Goal: Task Accomplishment & Management: Manage account settings

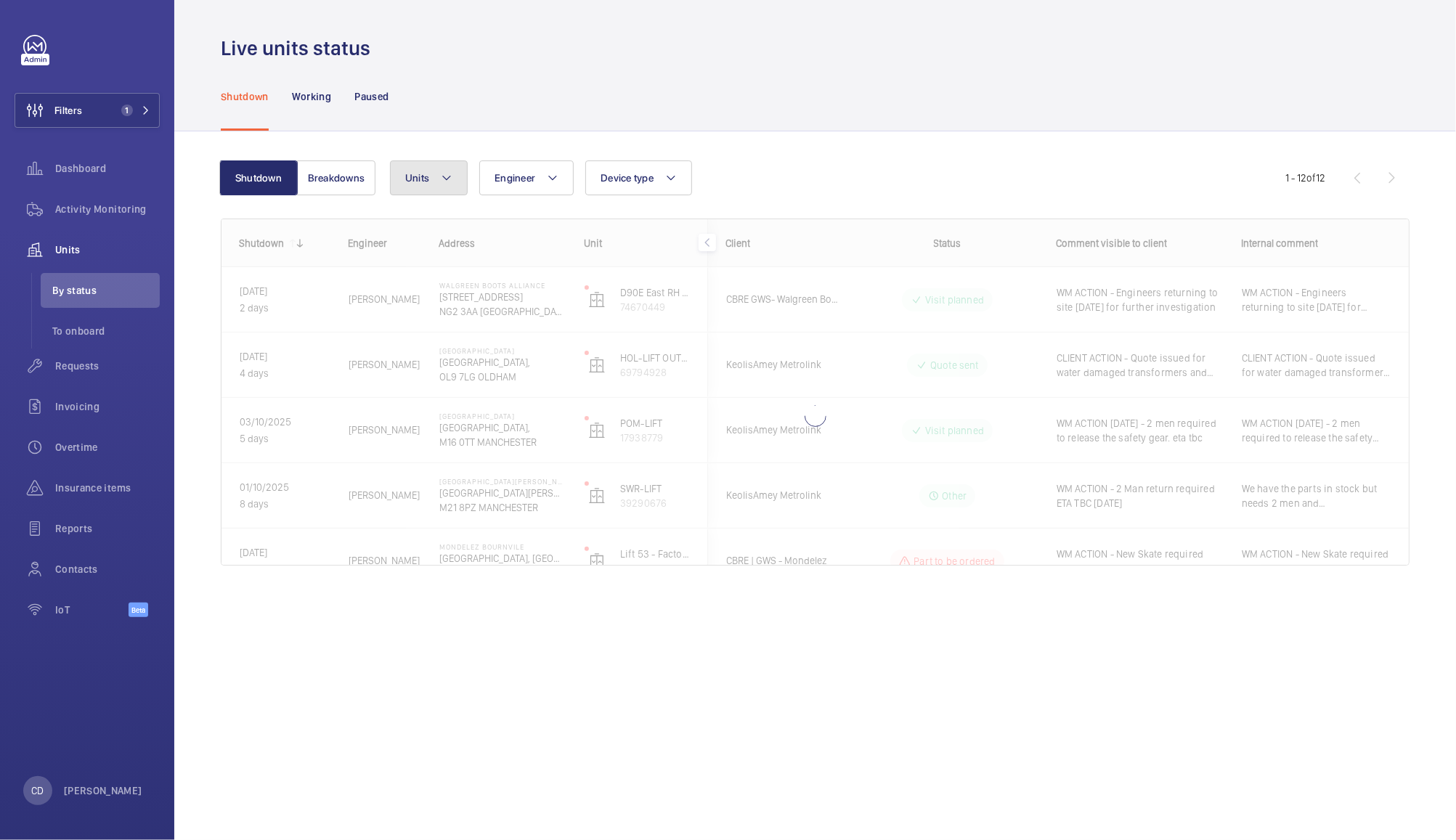
click at [437, 189] on button "Units" at bounding box center [429, 178] width 78 height 35
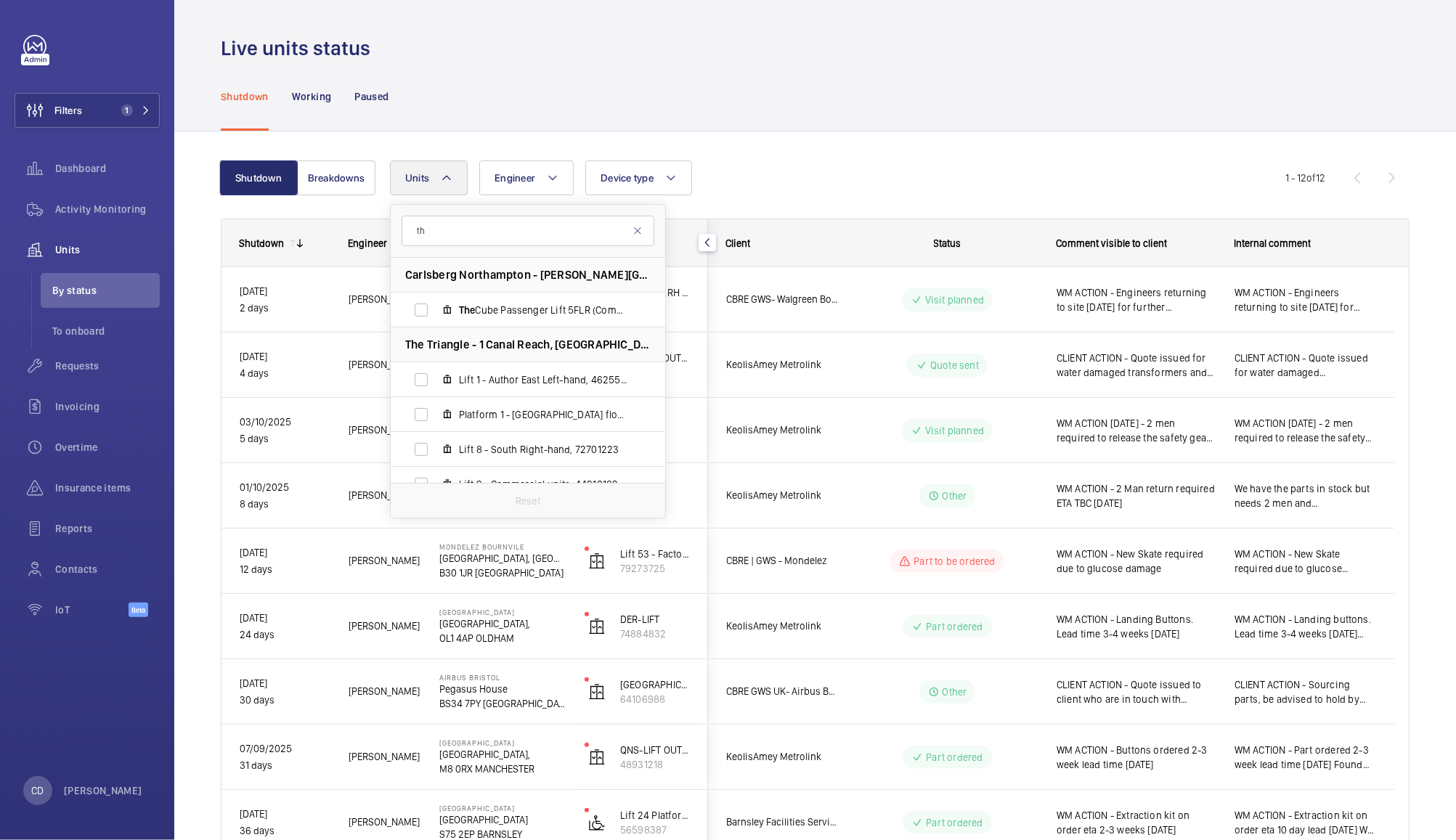
type input "t"
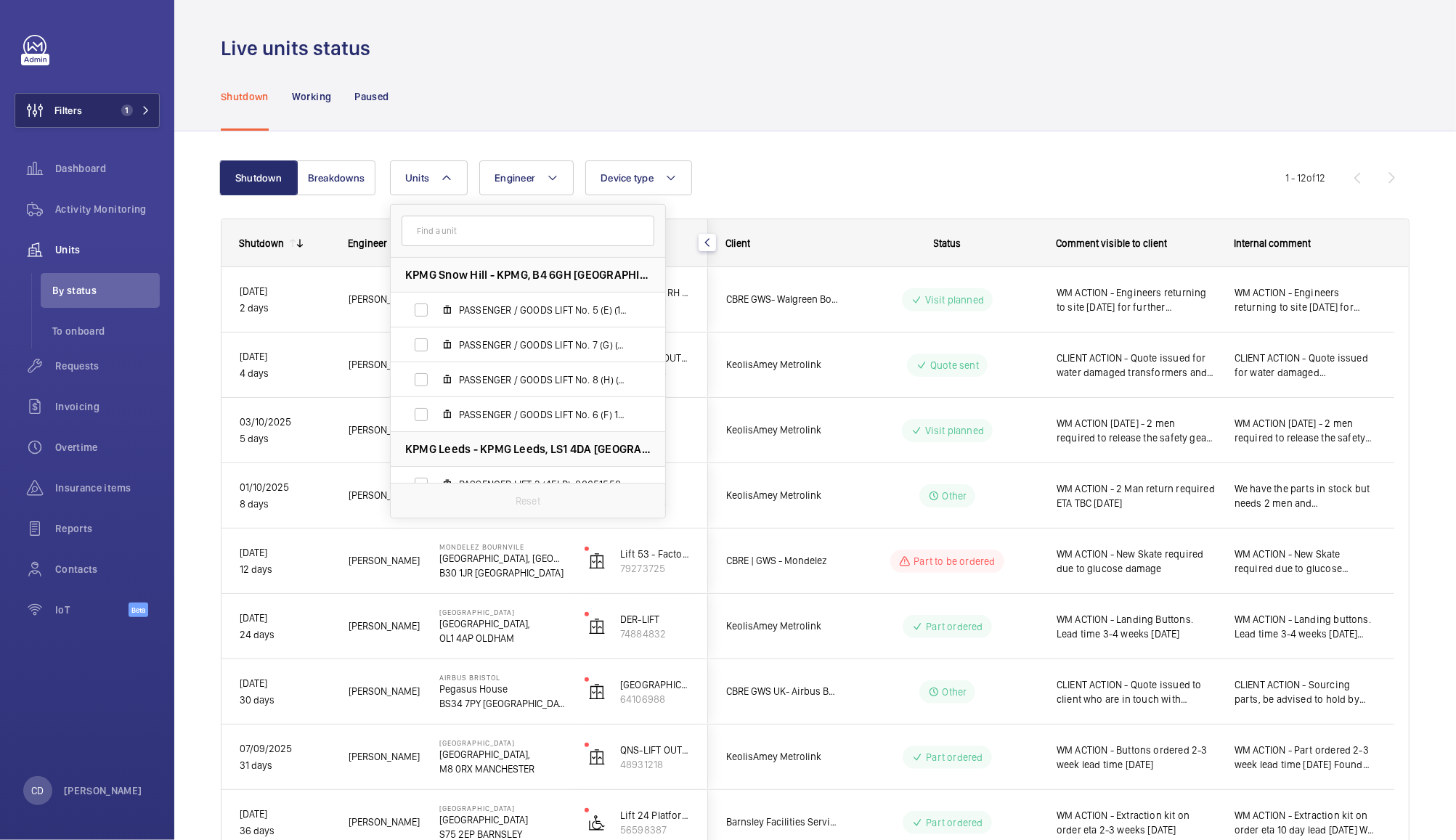
click at [78, 116] on span "Filters" at bounding box center [68, 110] width 27 height 14
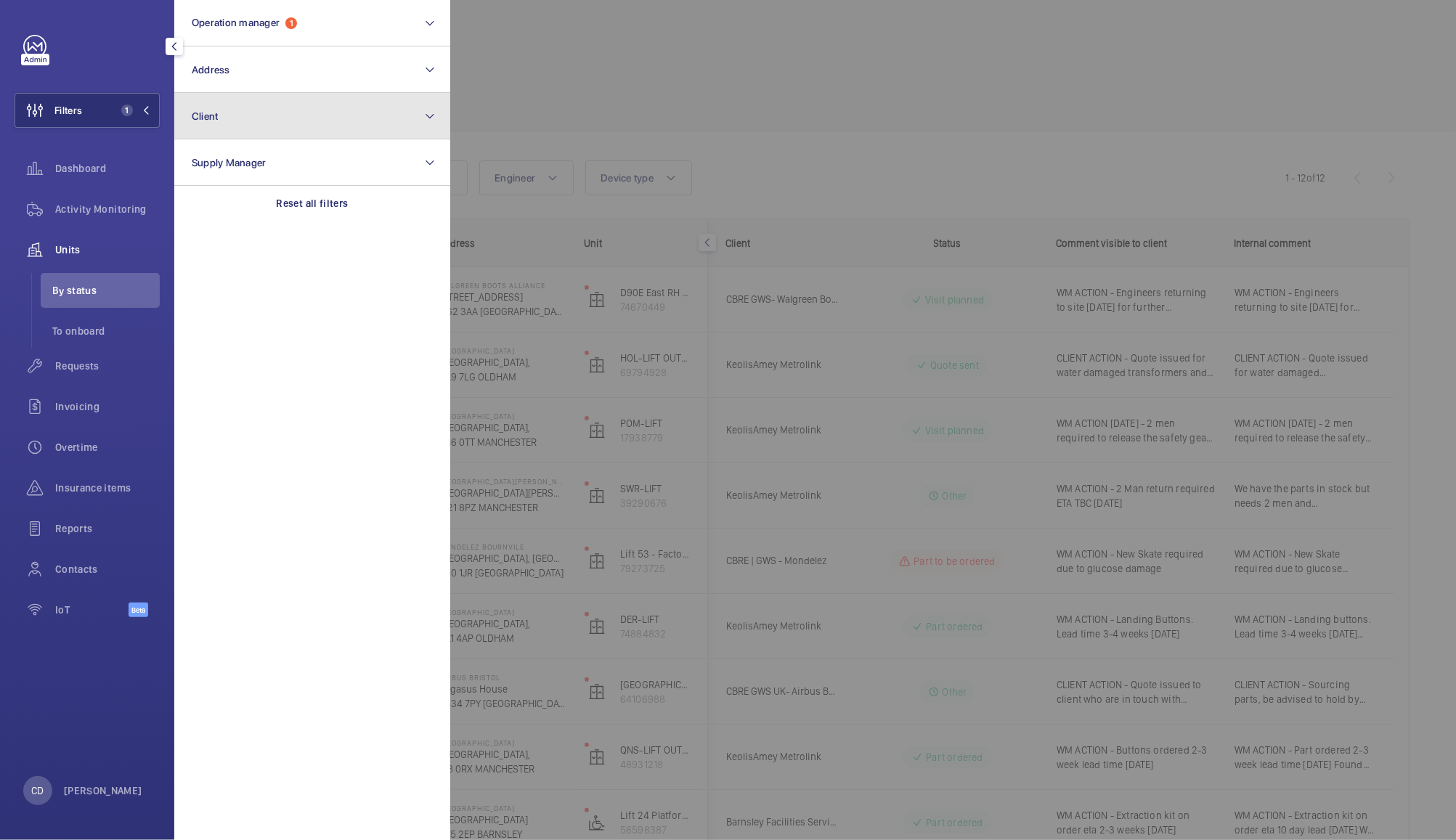
click at [218, 115] on span "Client" at bounding box center [205, 115] width 26 height 11
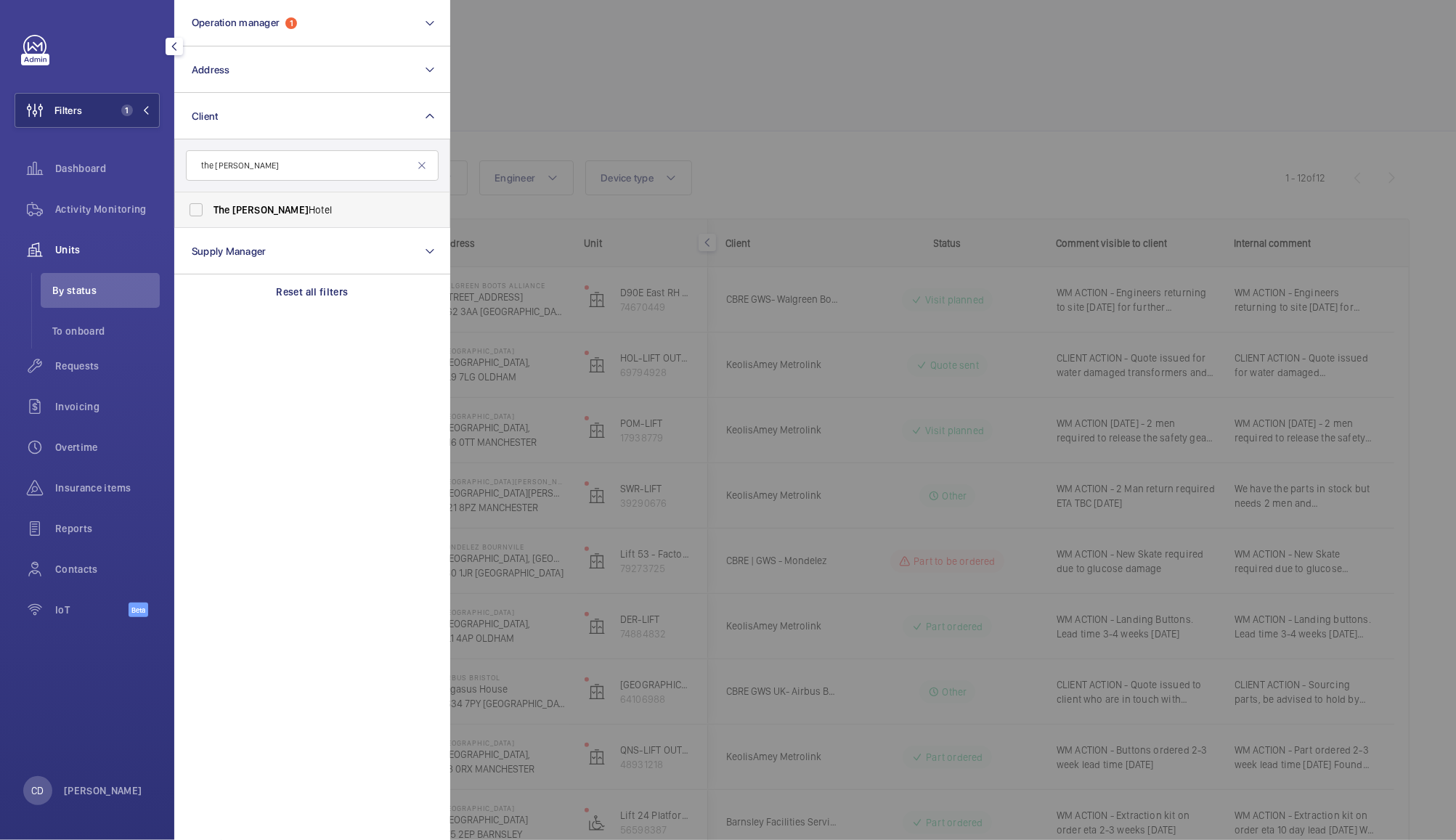
type input "the [PERSON_NAME]"
click at [231, 209] on span "The [PERSON_NAME][GEOGRAPHIC_DATA]" at bounding box center [313, 210] width 200 height 14
click at [211, 209] on input "The [PERSON_NAME][GEOGRAPHIC_DATA]" at bounding box center [196, 210] width 29 height 29
checkbox input "true"
click at [584, 64] on div at bounding box center [1178, 420] width 1456 height 840
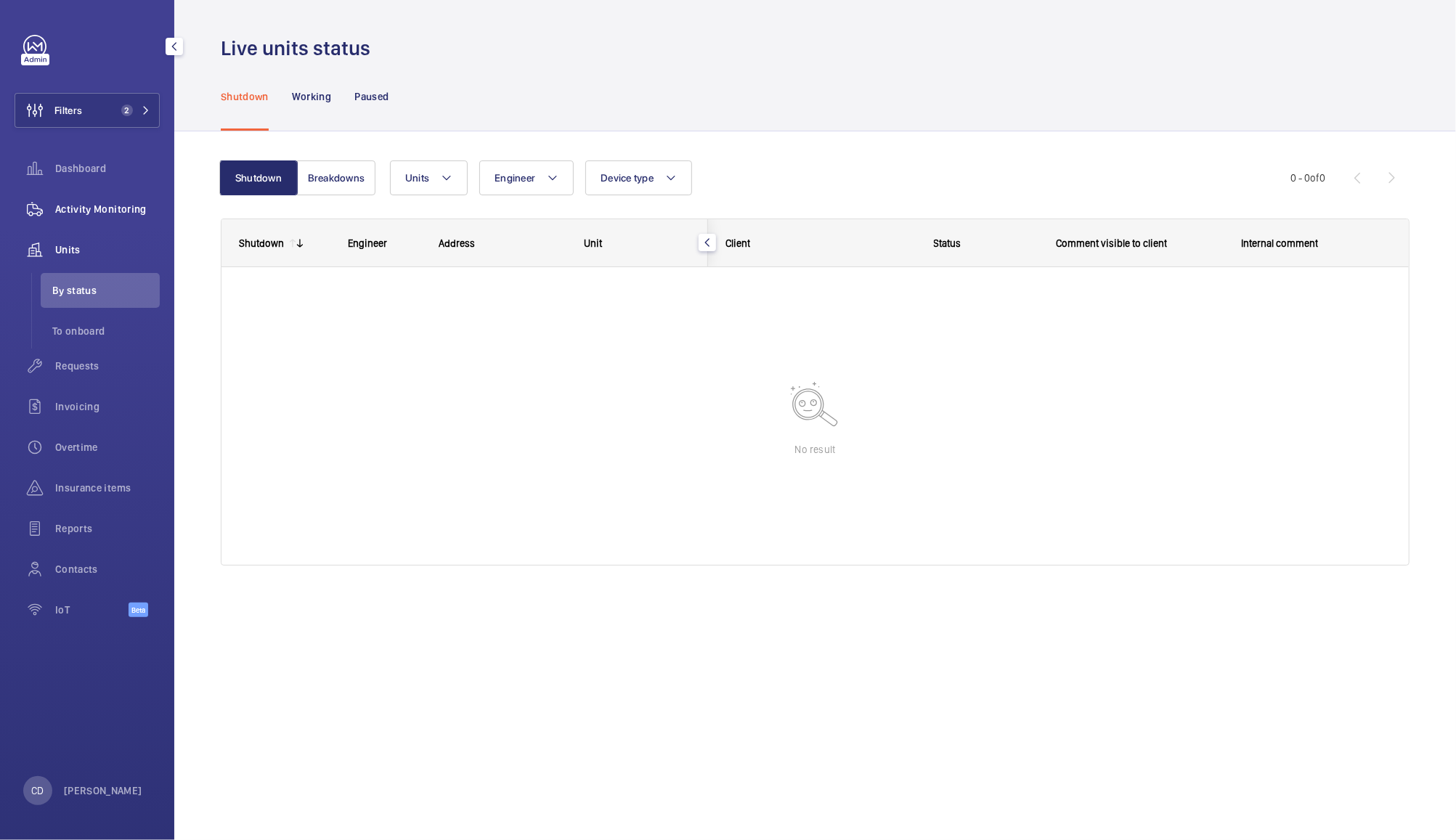
click at [80, 212] on span "Activity Monitoring" at bounding box center [108, 209] width 105 height 14
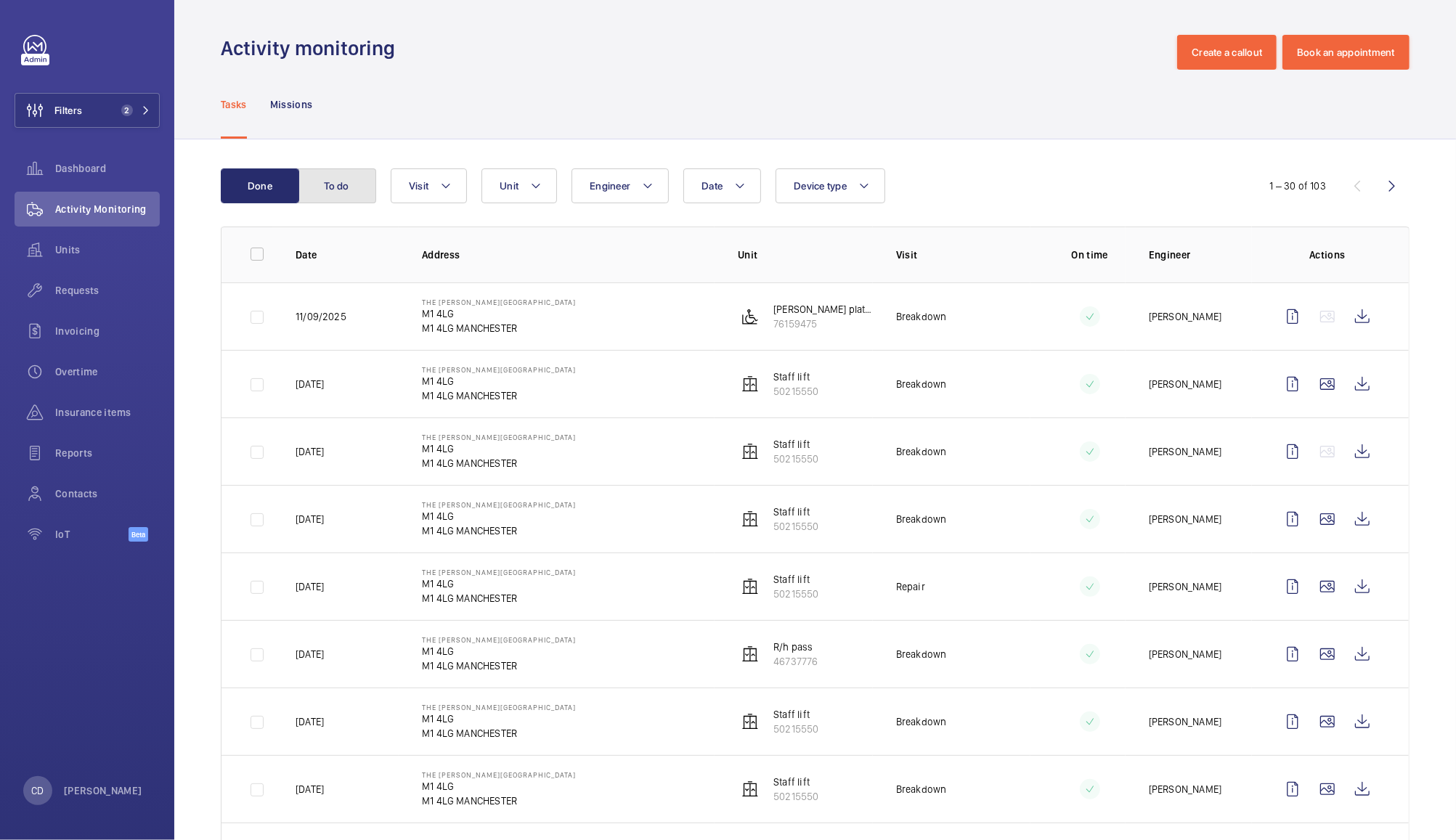
click at [337, 183] on button "To do" at bounding box center [337, 186] width 78 height 35
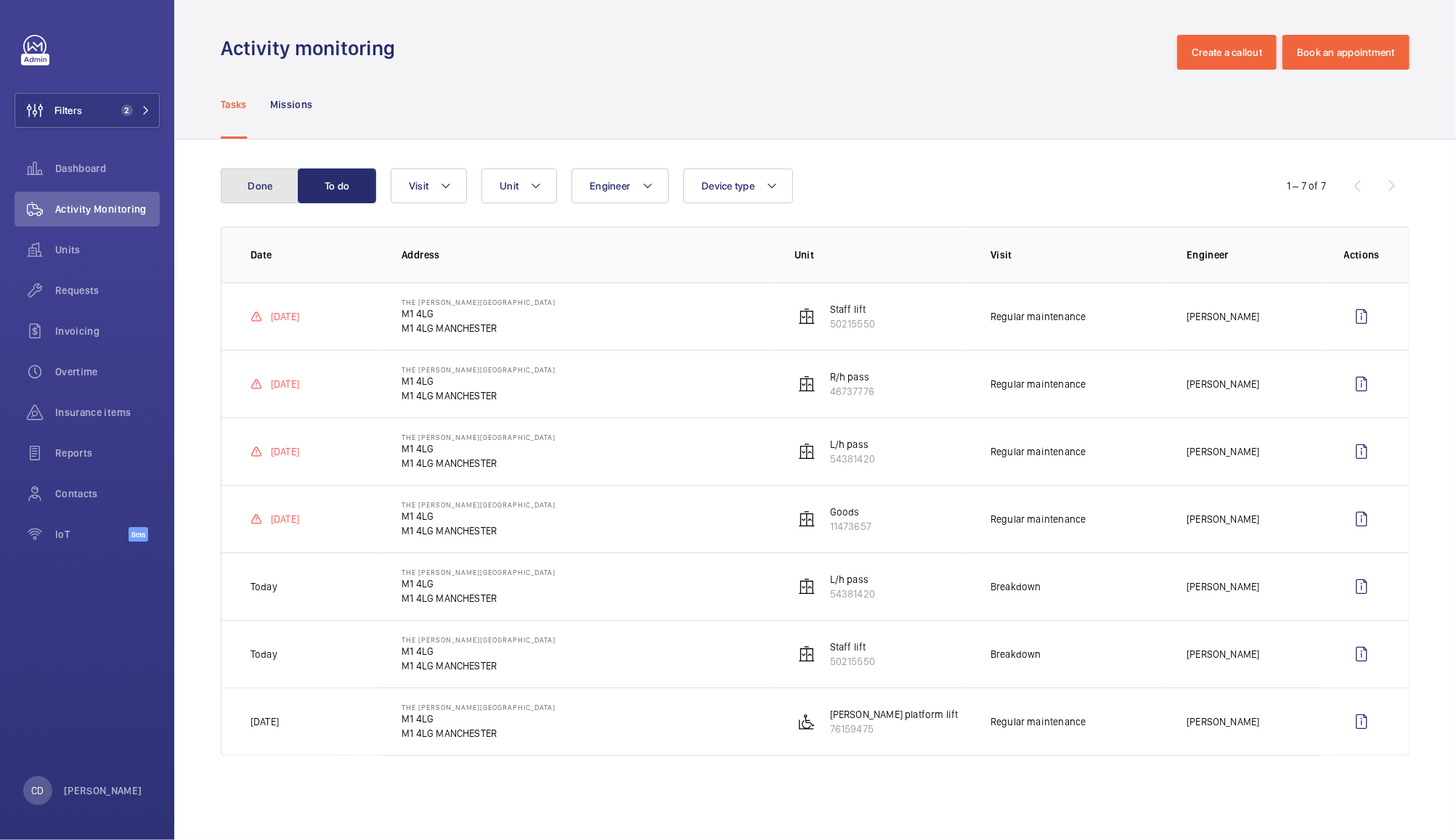
click at [258, 190] on button "Done" at bounding box center [259, 186] width 78 height 35
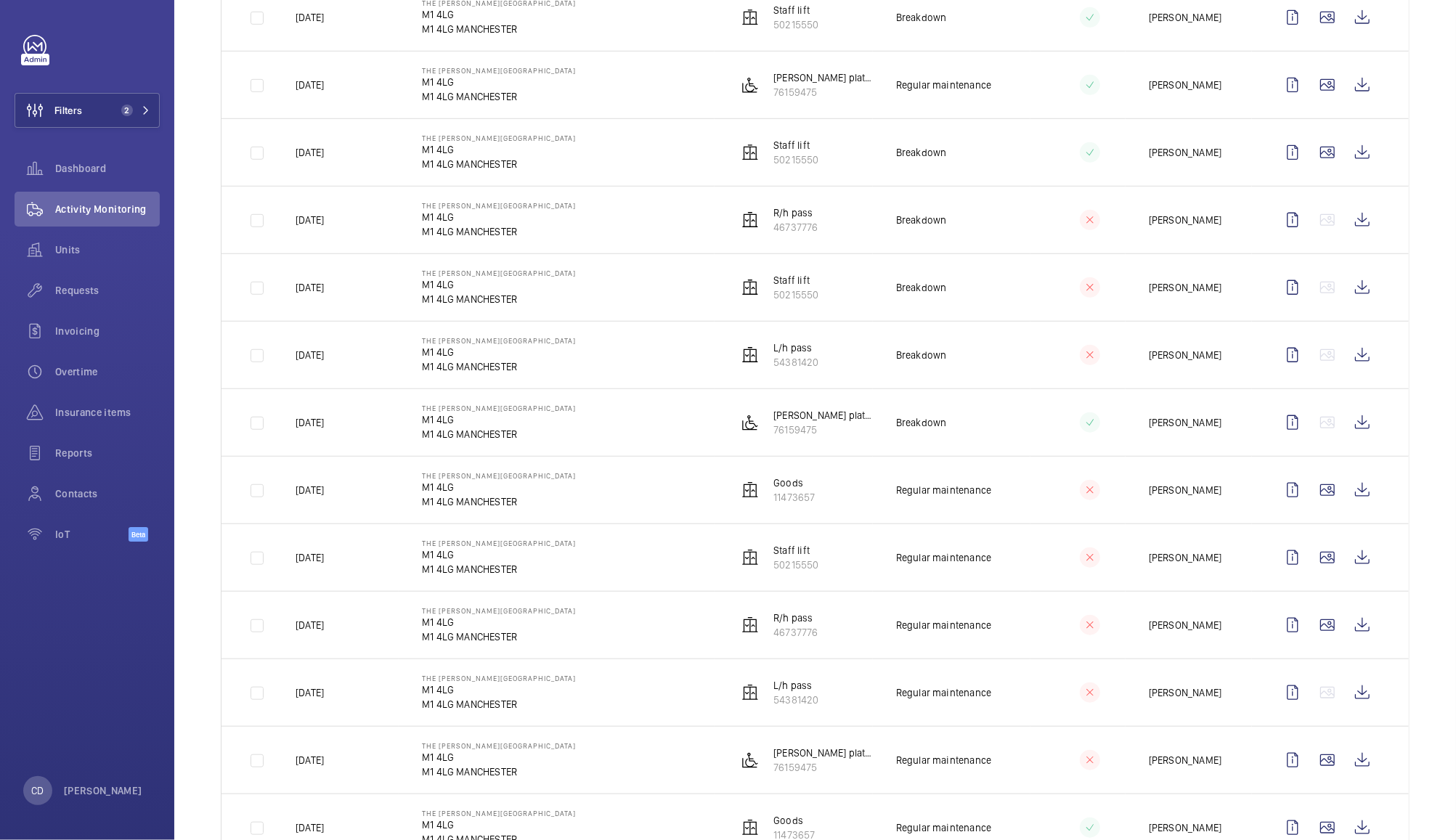
scroll to position [772, 0]
click at [1085, 564] on mat-icon at bounding box center [1090, 557] width 11 height 18
click at [1348, 559] on wm-front-icon-button at bounding box center [1363, 557] width 35 height 35
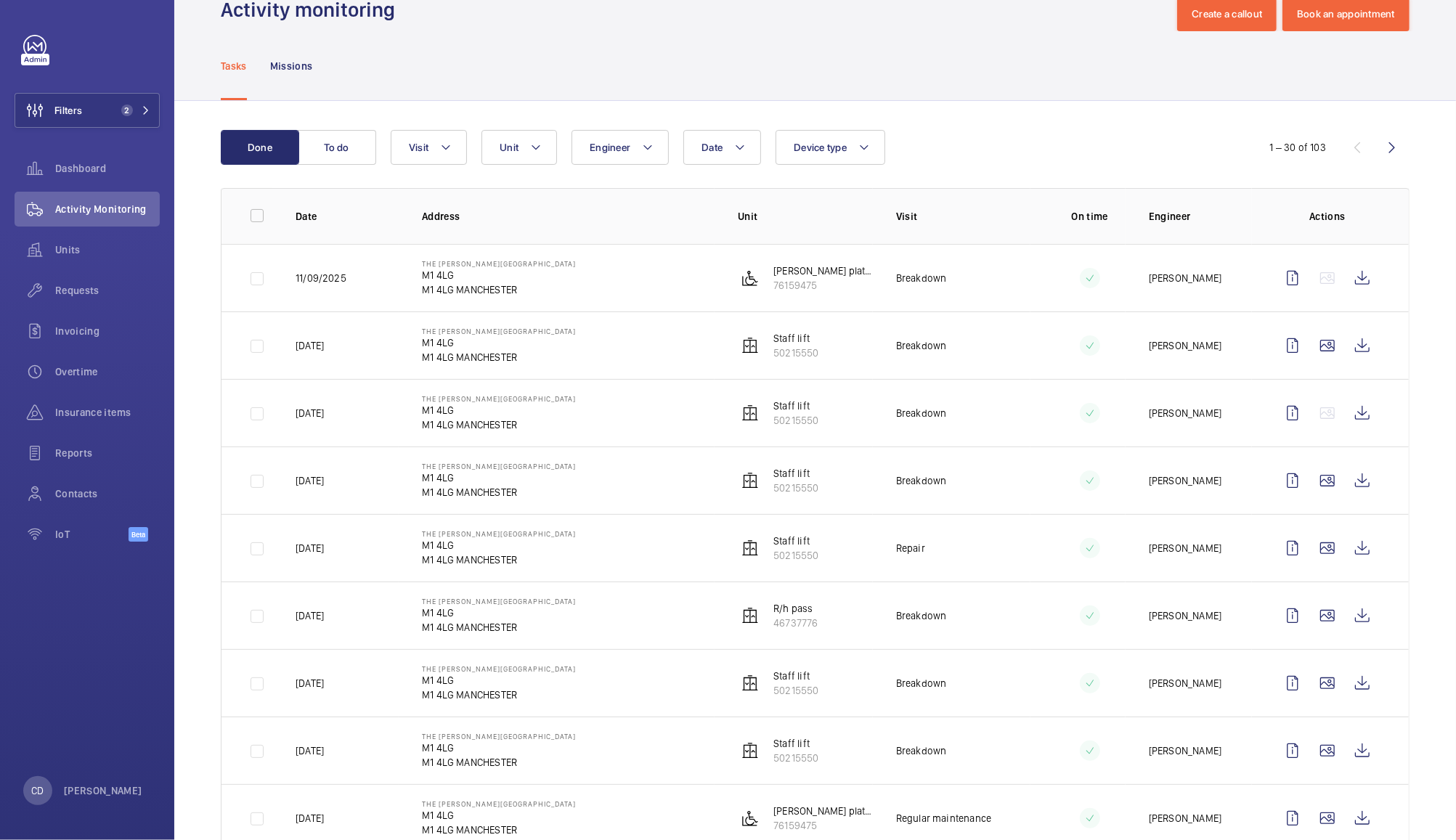
scroll to position [0, 0]
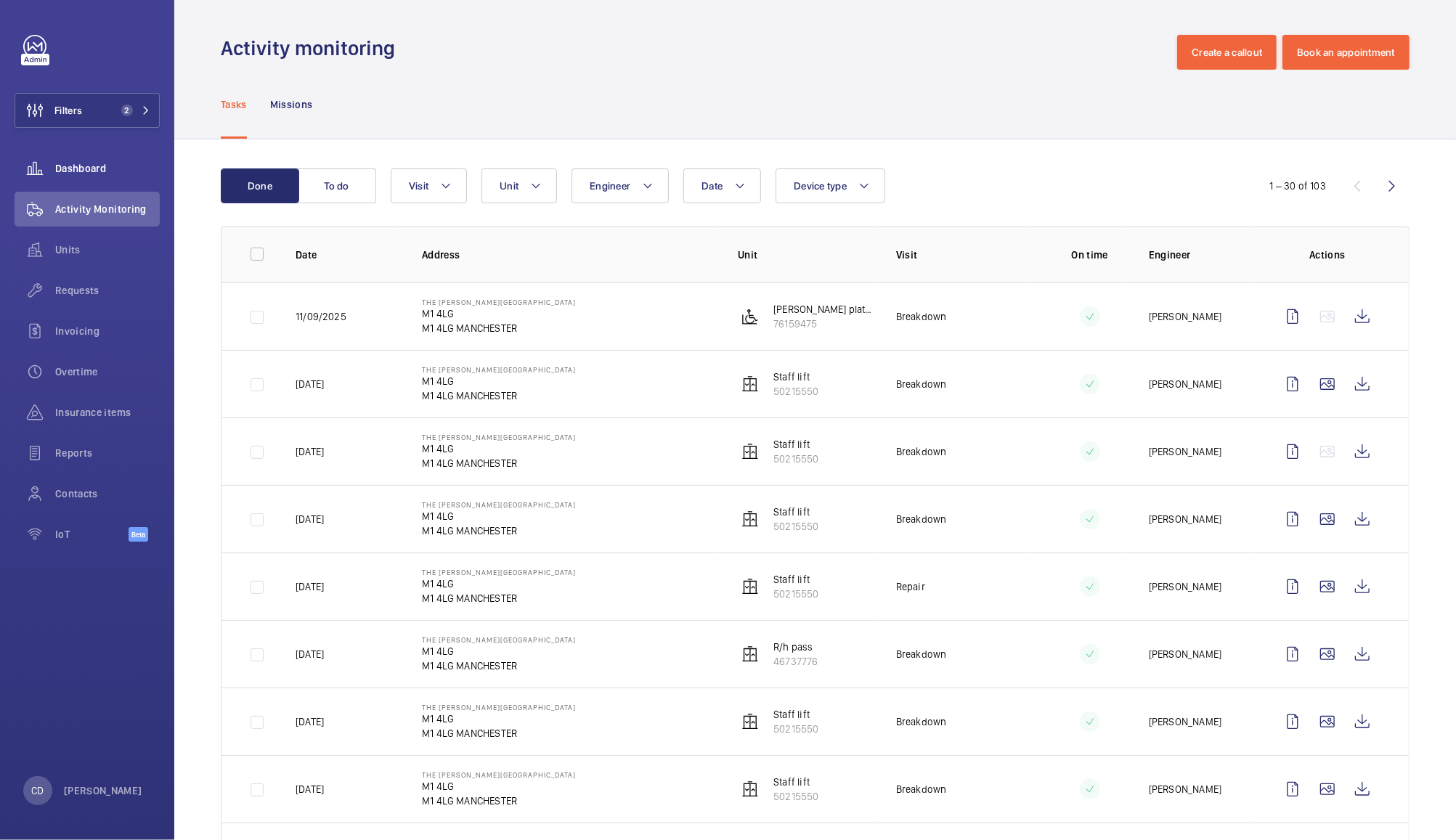
click at [80, 168] on span "Dashboard" at bounding box center [108, 168] width 105 height 14
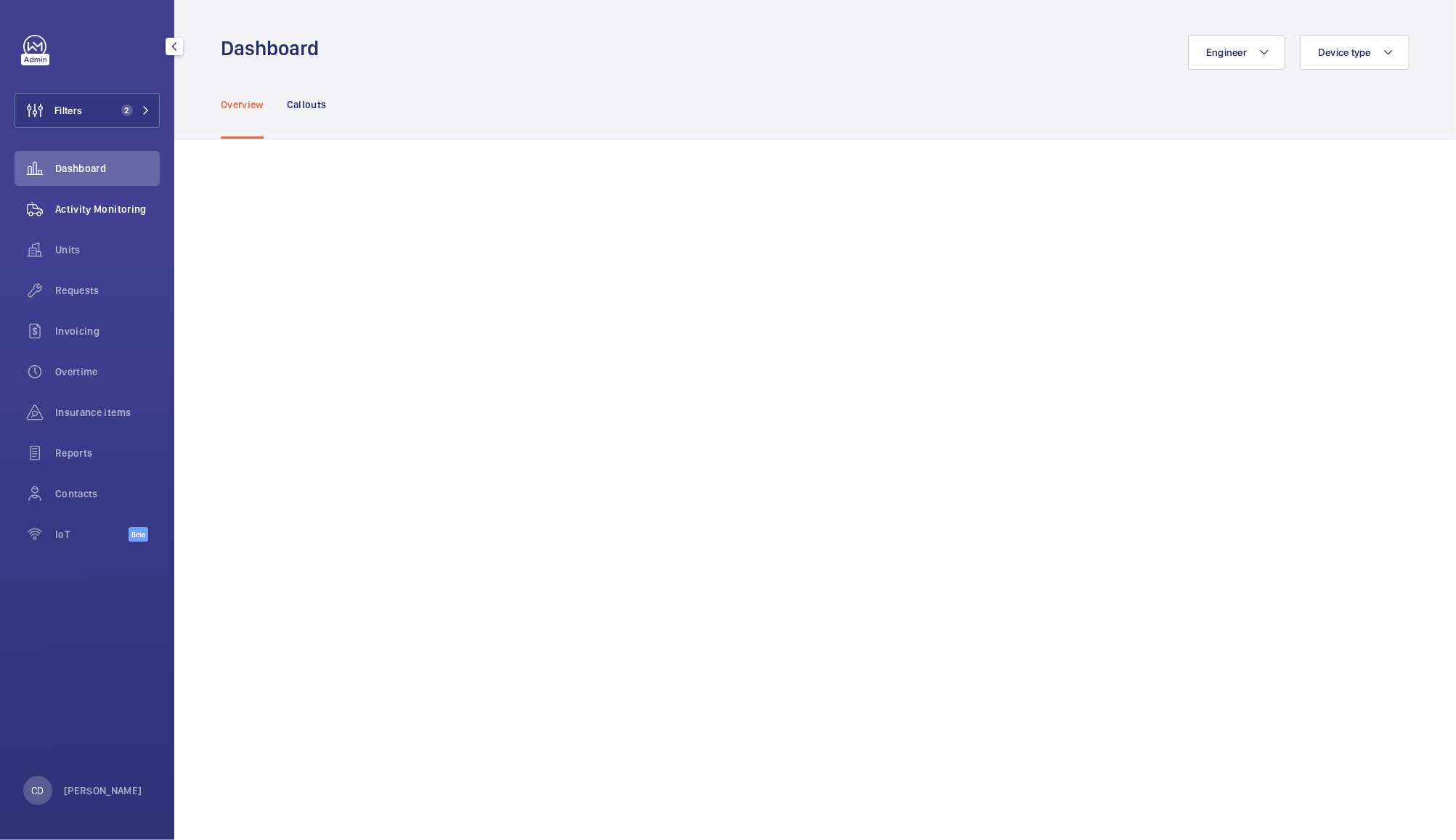
click at [101, 220] on div "Activity Monitoring" at bounding box center [86, 209] width 146 height 35
